Goal: Go to known website: Access a specific website the user already knows

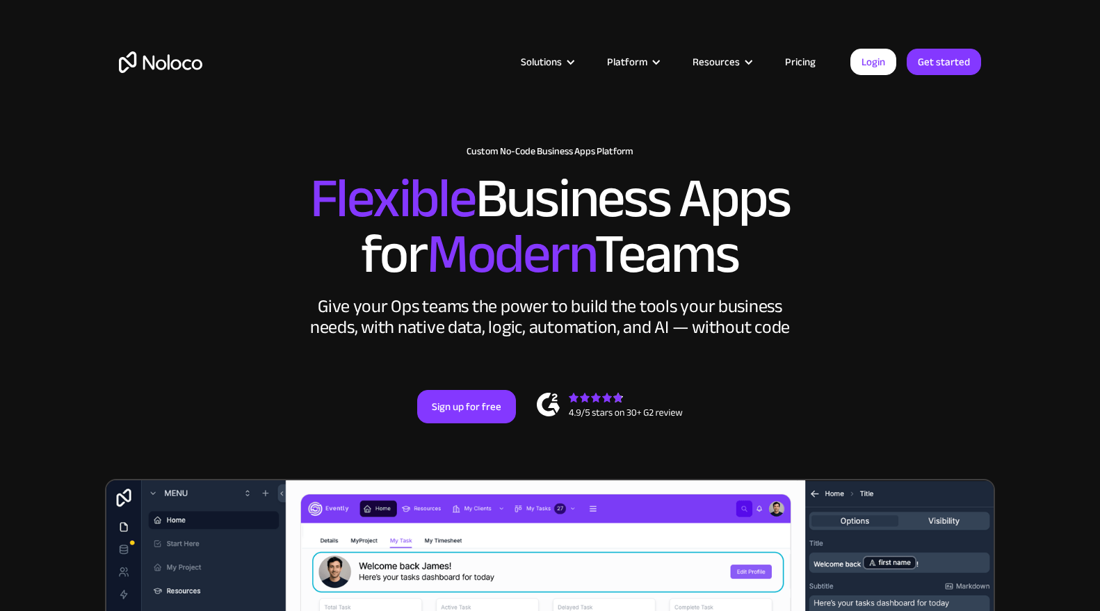
click at [872, 56] on link "Login" at bounding box center [874, 62] width 46 height 26
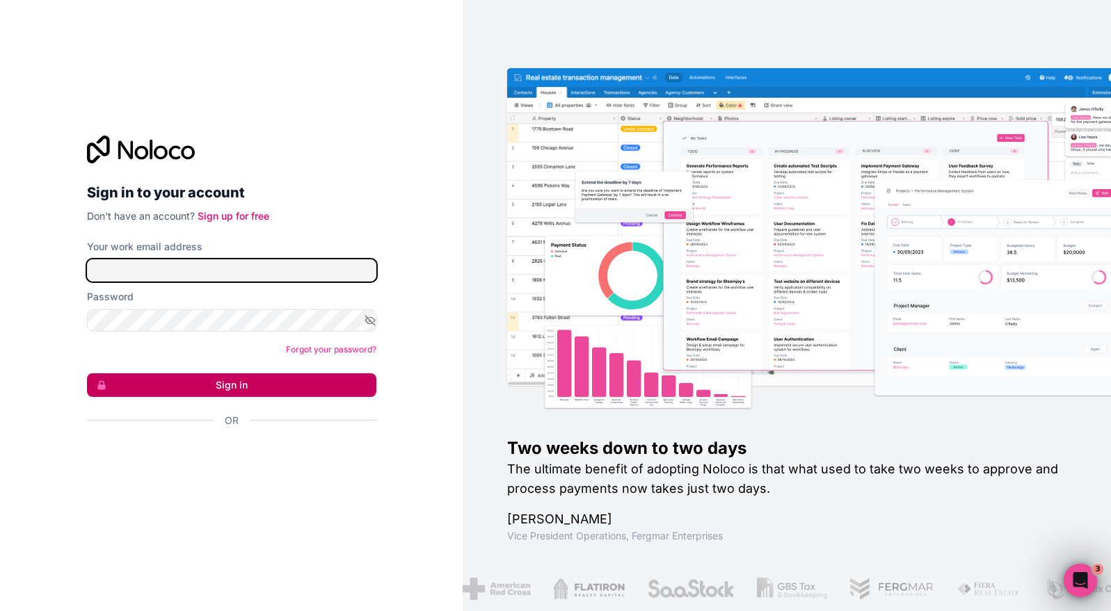
type input "nicole@lemontrii.com"
click at [189, 383] on button "Sign in" at bounding box center [231, 385] width 289 height 24
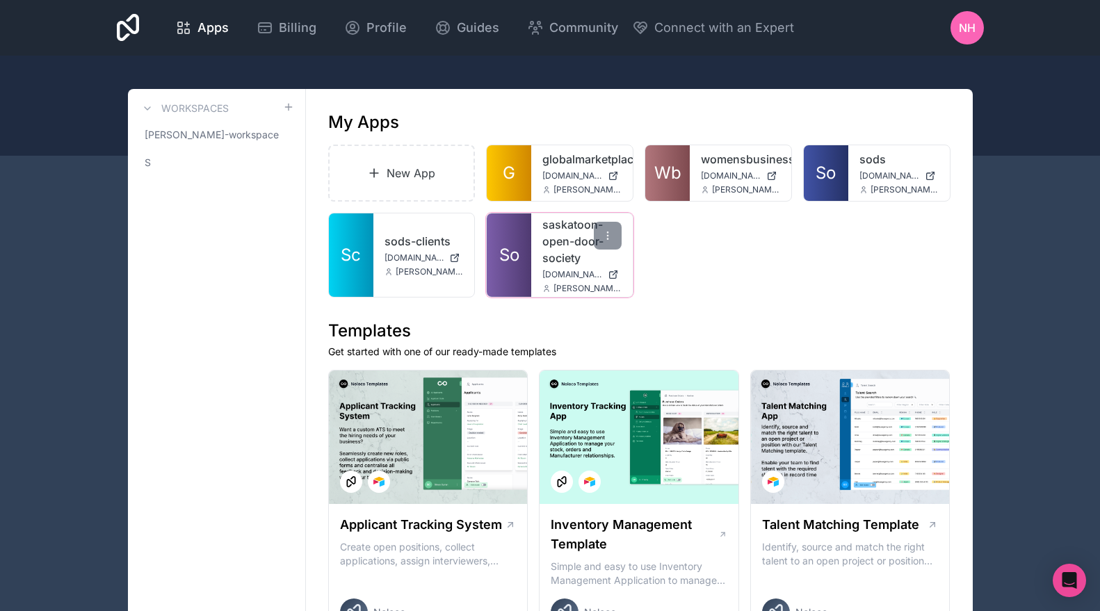
click at [514, 248] on span "So" at bounding box center [509, 255] width 20 height 22
